Goal: Task Accomplishment & Management: Use online tool/utility

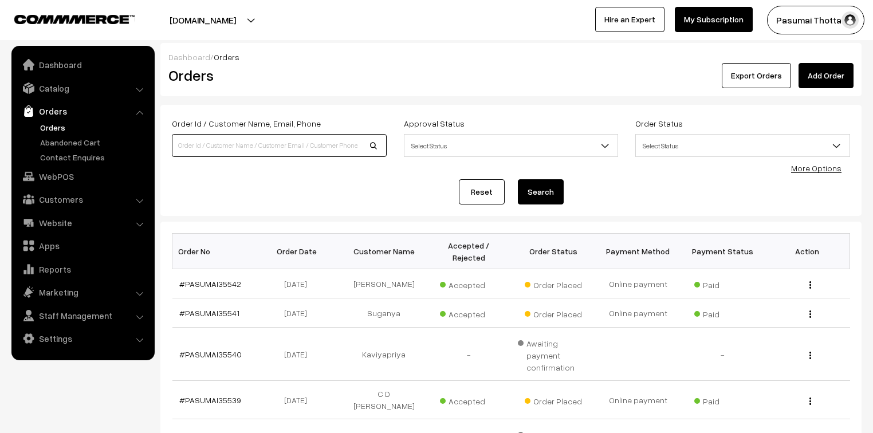
drag, startPoint x: 0, startPoint y: 0, endPoint x: 188, endPoint y: 152, distance: 241.5
click at [188, 152] on input at bounding box center [279, 145] width 215 height 23
type input "9742882577"
click at [518, 179] on button "Search" at bounding box center [541, 191] width 46 height 25
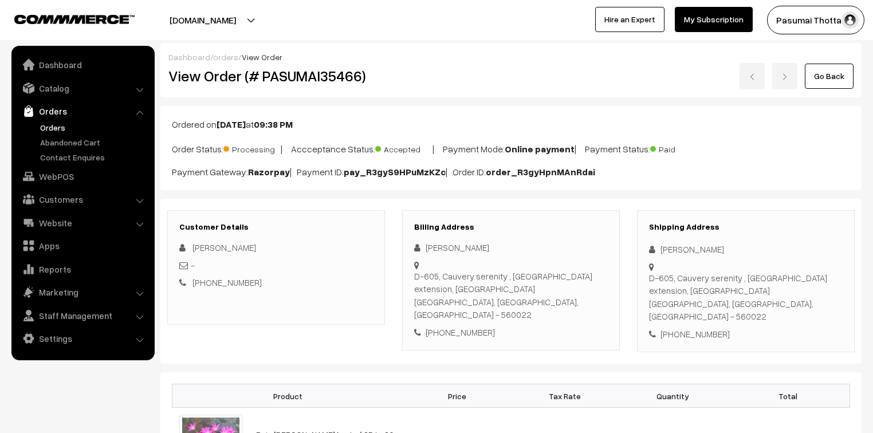
scroll to position [183, 0]
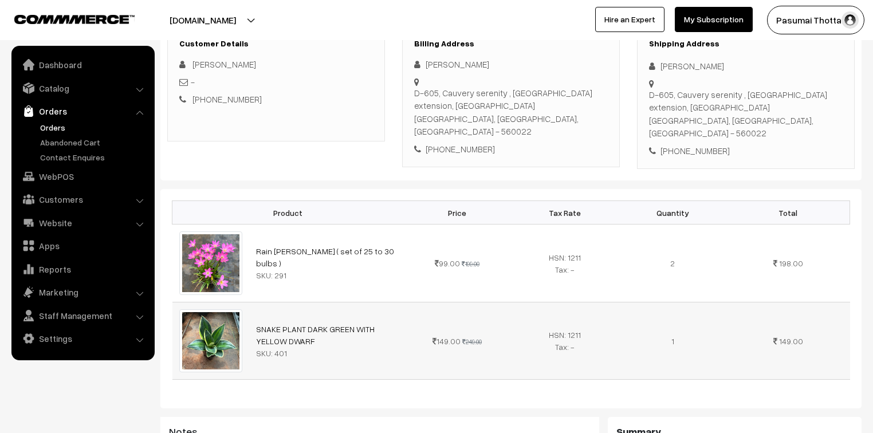
click at [190, 351] on img at bounding box center [210, 340] width 63 height 63
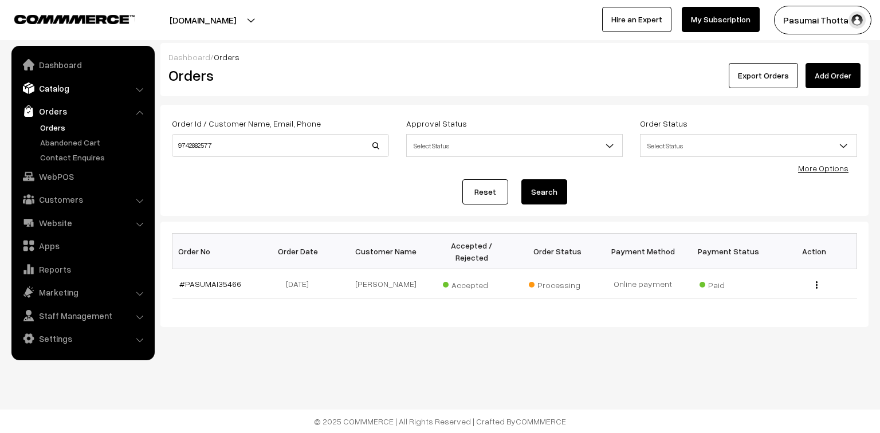
click at [53, 88] on link "Catalog" at bounding box center [82, 88] width 136 height 21
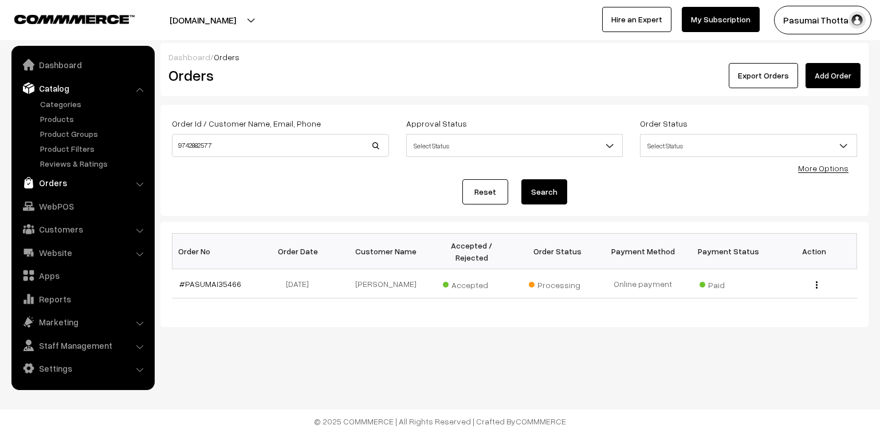
click at [55, 181] on link "Orders" at bounding box center [82, 182] width 136 height 21
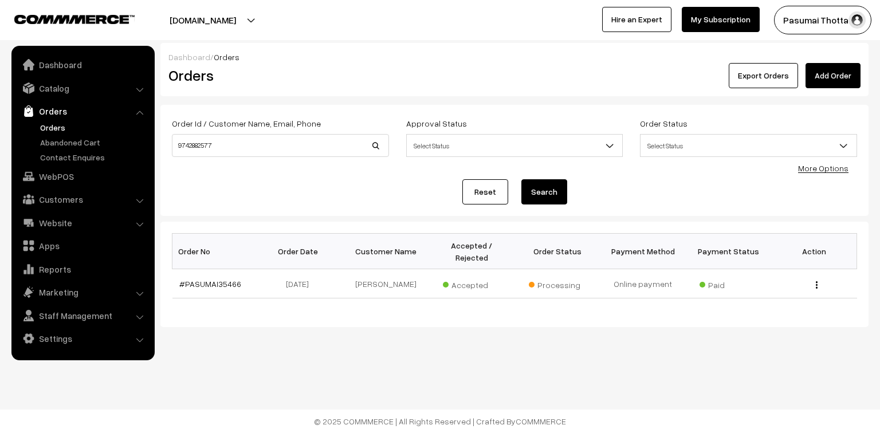
click at [49, 124] on link "Orders" at bounding box center [93, 127] width 113 height 12
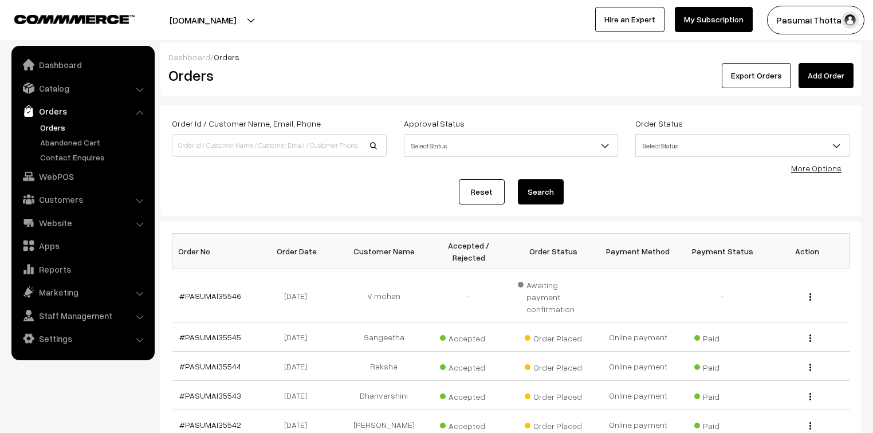
click at [811, 165] on link "More Options" at bounding box center [816, 168] width 50 height 10
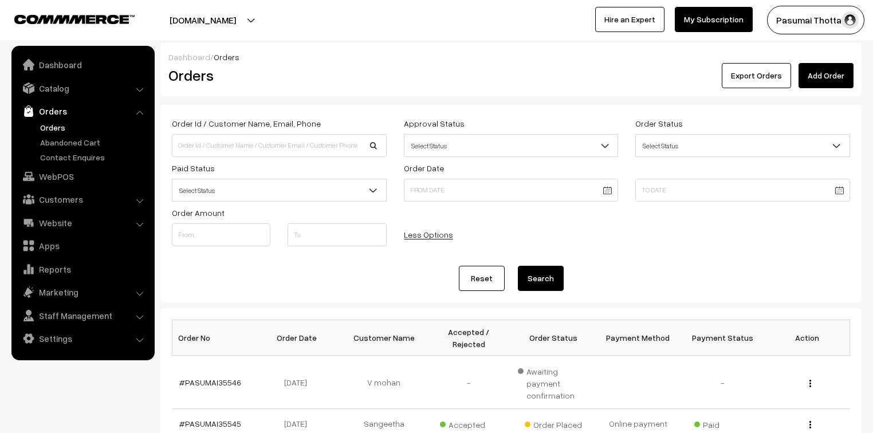
click at [227, 194] on span "Select Status" at bounding box center [279, 190] width 214 height 20
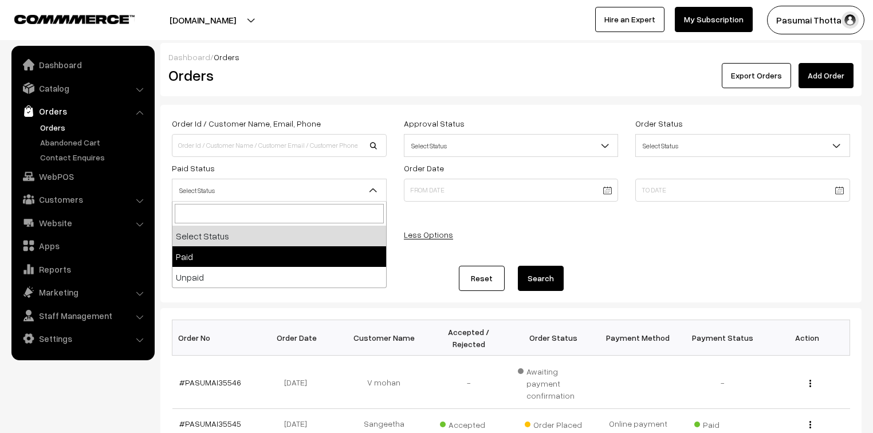
select select "1"
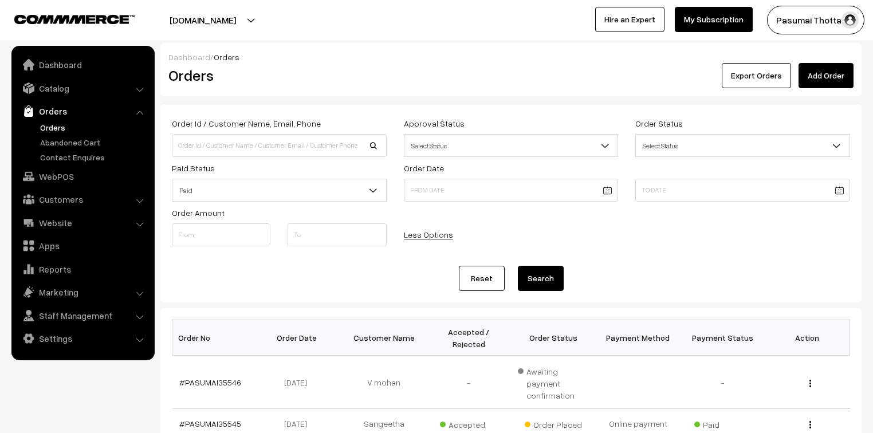
click at [562, 282] on button "Search" at bounding box center [541, 278] width 46 height 25
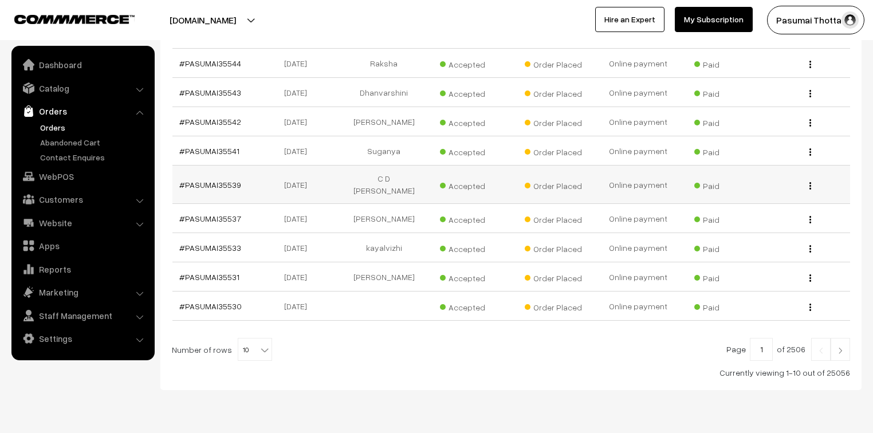
scroll to position [345, 0]
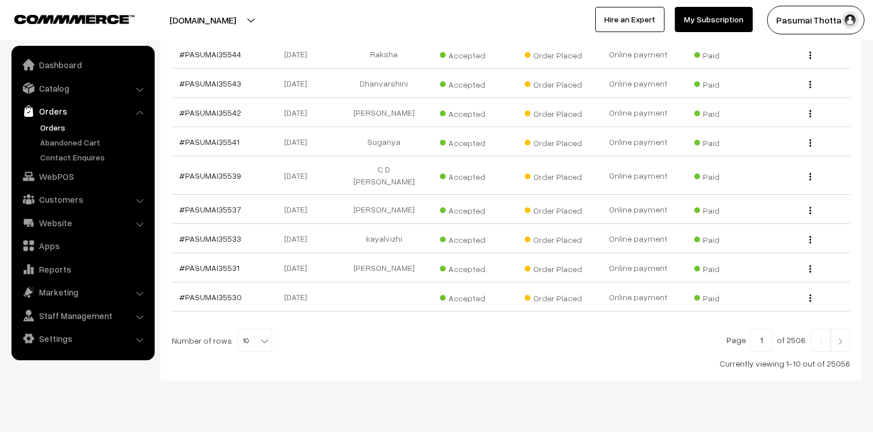
click at [260, 329] on span "10" at bounding box center [254, 340] width 33 height 23
select select "50"
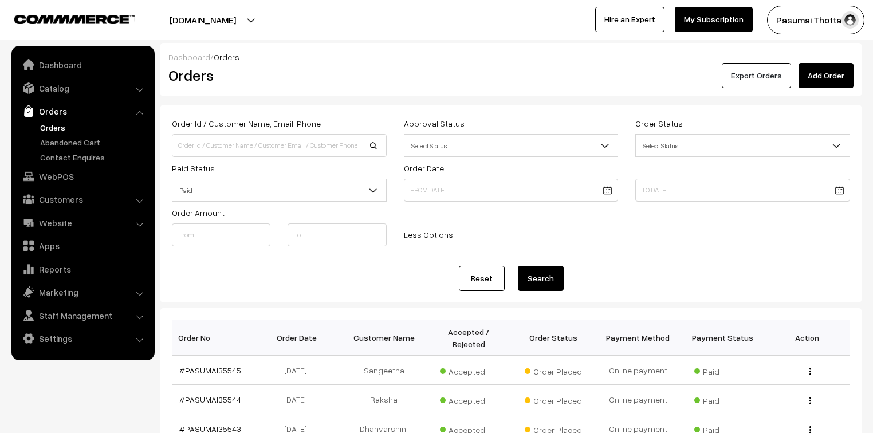
click at [756, 68] on button "Export Orders" at bounding box center [756, 75] width 69 height 25
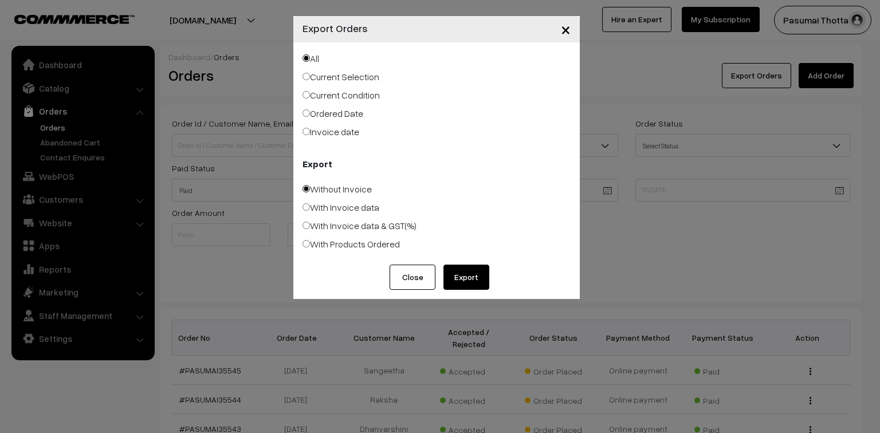
click at [345, 115] on label "Ordered Date" at bounding box center [332, 114] width 61 height 14
click at [310, 115] on input "Ordered Date" at bounding box center [305, 112] width 7 height 7
radio input "true"
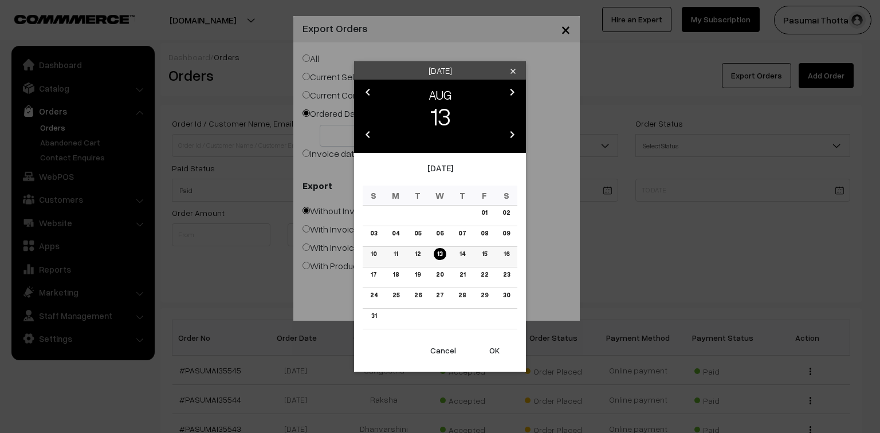
click at [442, 257] on link "13" at bounding box center [440, 254] width 12 height 12
click at [495, 349] on button "OK" at bounding box center [494, 350] width 46 height 25
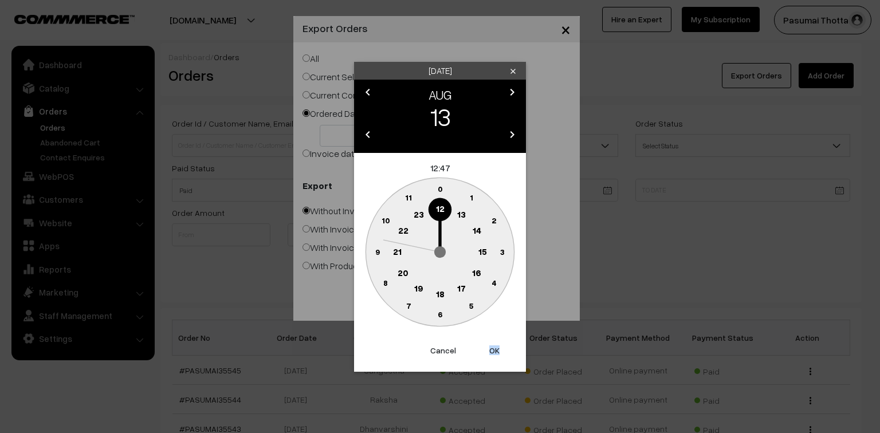
click at [495, 349] on button "OK" at bounding box center [494, 350] width 46 height 25
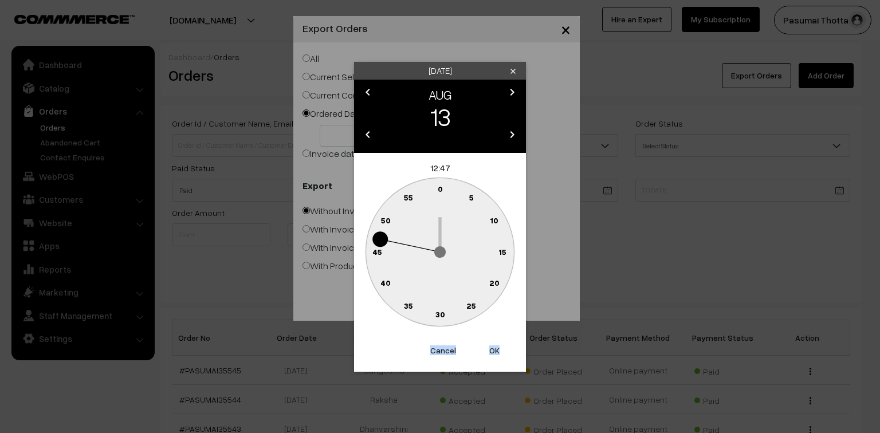
click at [495, 349] on button "OK" at bounding box center [494, 350] width 46 height 25
type input "[DATE]"
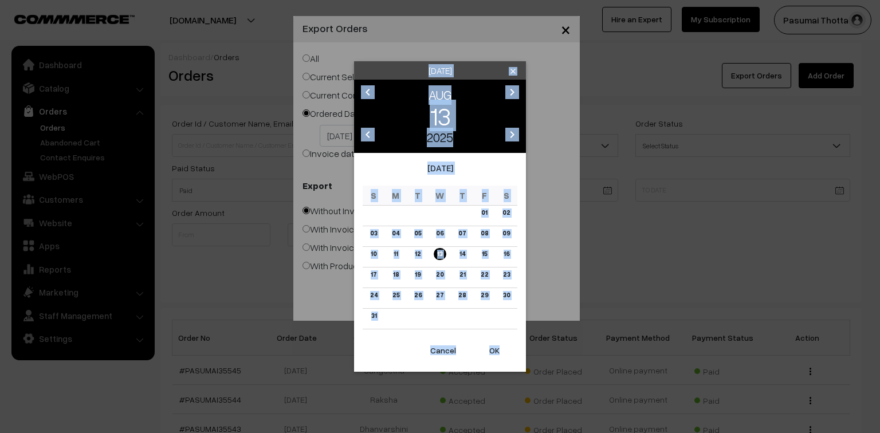
click at [512, 67] on icon "clear" at bounding box center [513, 71] width 9 height 9
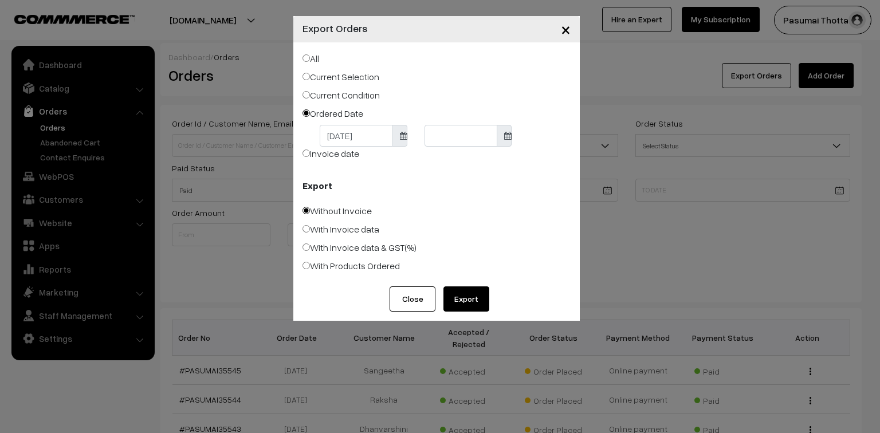
click at [398, 136] on span at bounding box center [399, 136] width 15 height 22
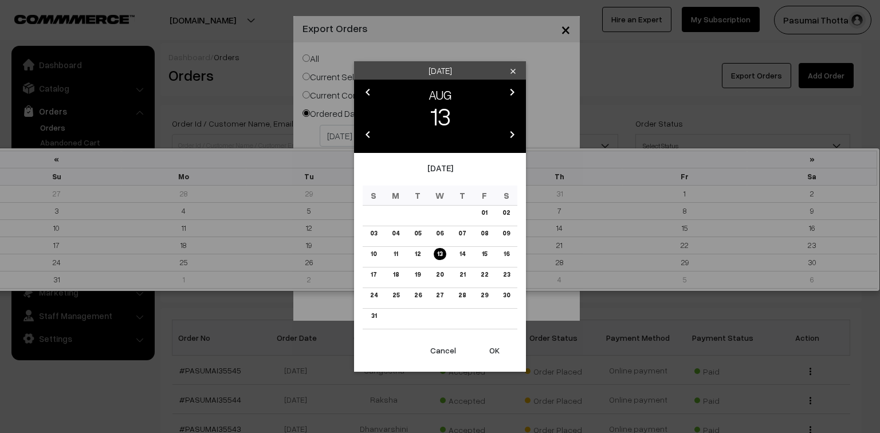
drag, startPoint x: 383, startPoint y: 136, endPoint x: 301, endPoint y: 140, distance: 81.4
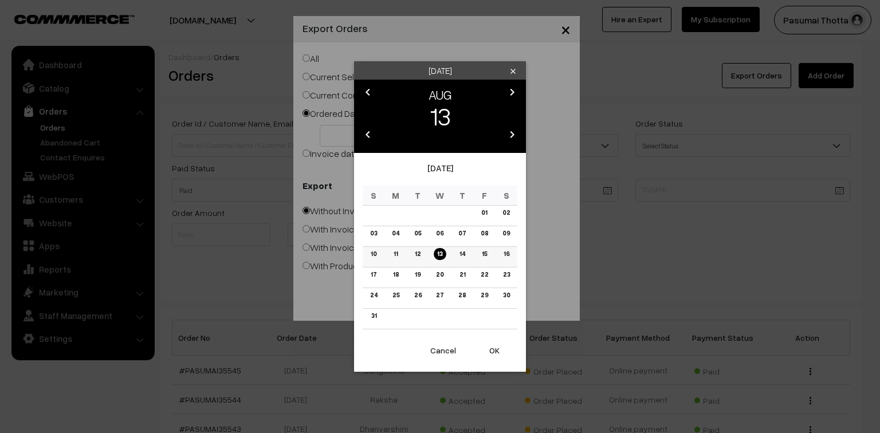
click at [415, 254] on link "12" at bounding box center [417, 254] width 13 height 12
click at [495, 349] on button "OK" at bounding box center [494, 350] width 46 height 25
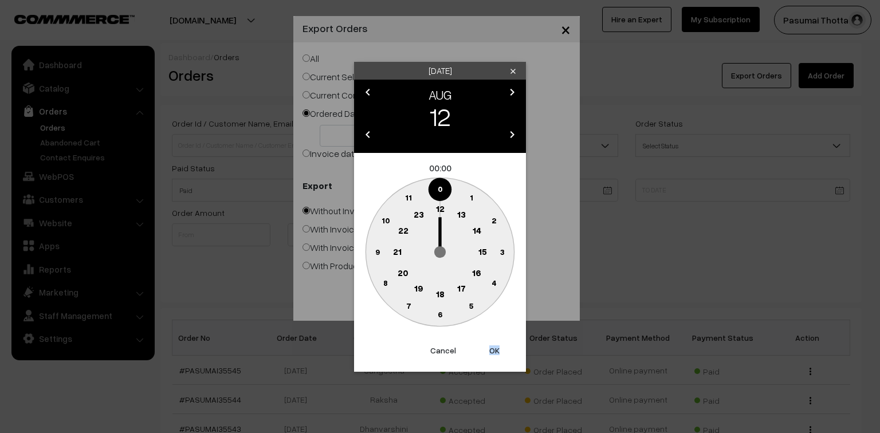
click at [495, 349] on button "OK" at bounding box center [494, 350] width 46 height 25
type input "[DATE]"
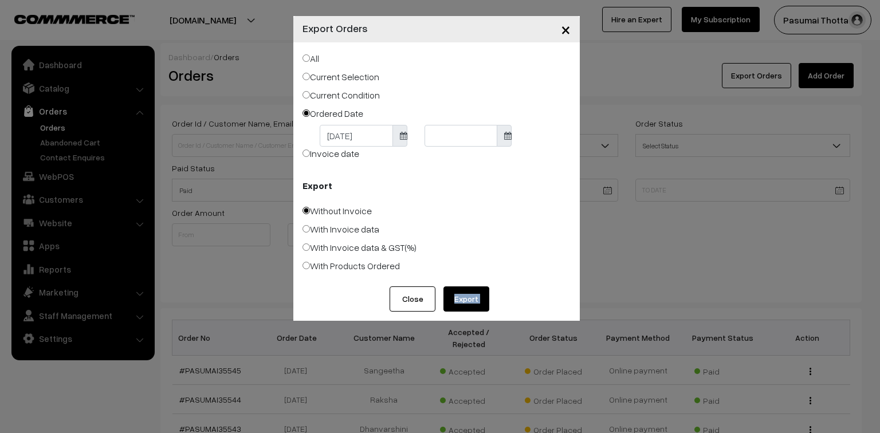
click at [495, 349] on div "× Export Orders All Current Selection Current Condition Ordered Date [DATE]" at bounding box center [440, 216] width 880 height 433
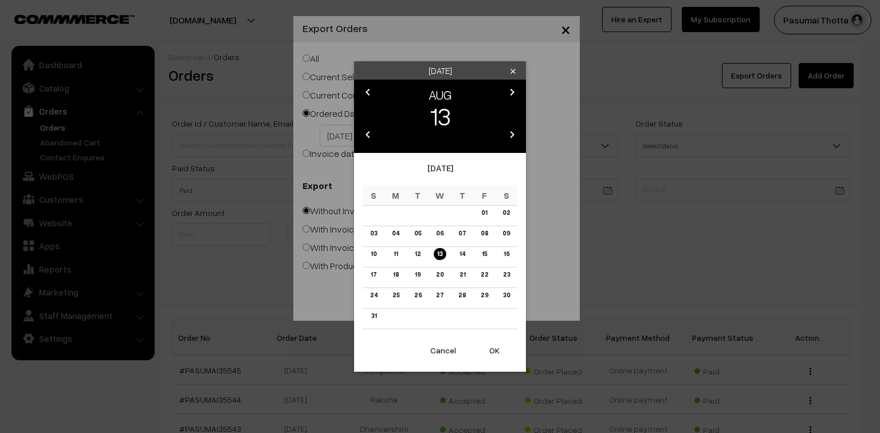
click at [497, 353] on button "OK" at bounding box center [494, 350] width 46 height 25
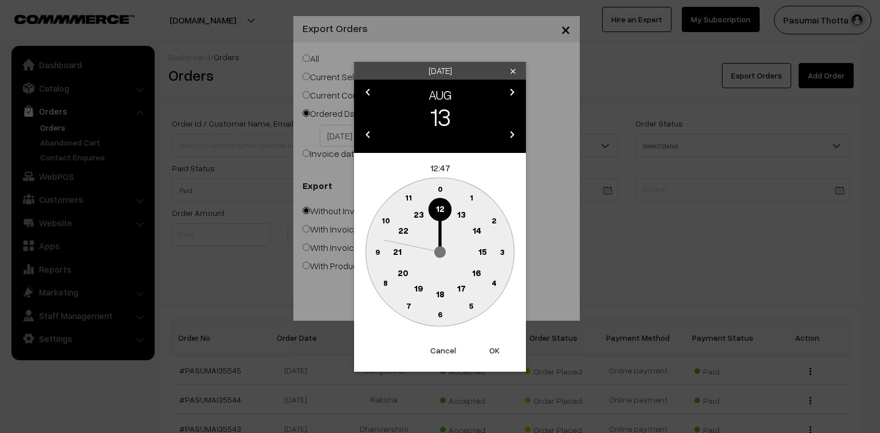
click at [497, 353] on button "OK" at bounding box center [494, 350] width 46 height 25
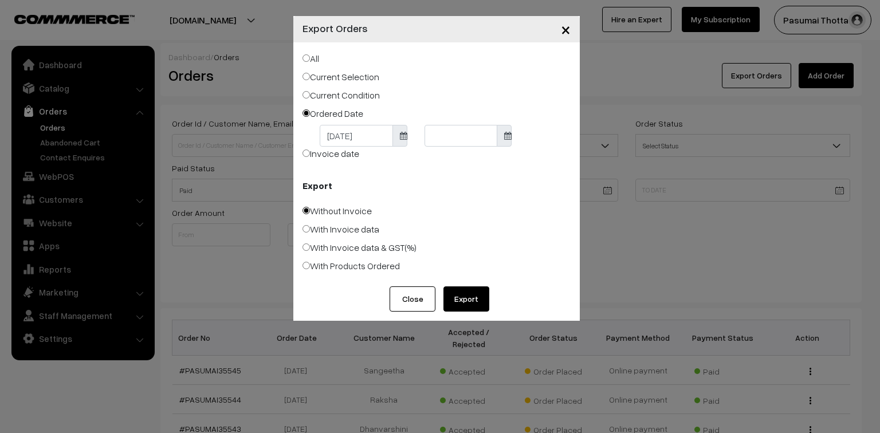
type input "[DATE]"
click at [497, 353] on div "× Export Orders All Current Selection Current Condition Ordered Date [DATE] [DA…" at bounding box center [440, 216] width 880 height 433
click at [467, 298] on button "Export" at bounding box center [466, 298] width 46 height 25
